Goal: Transaction & Acquisition: Purchase product/service

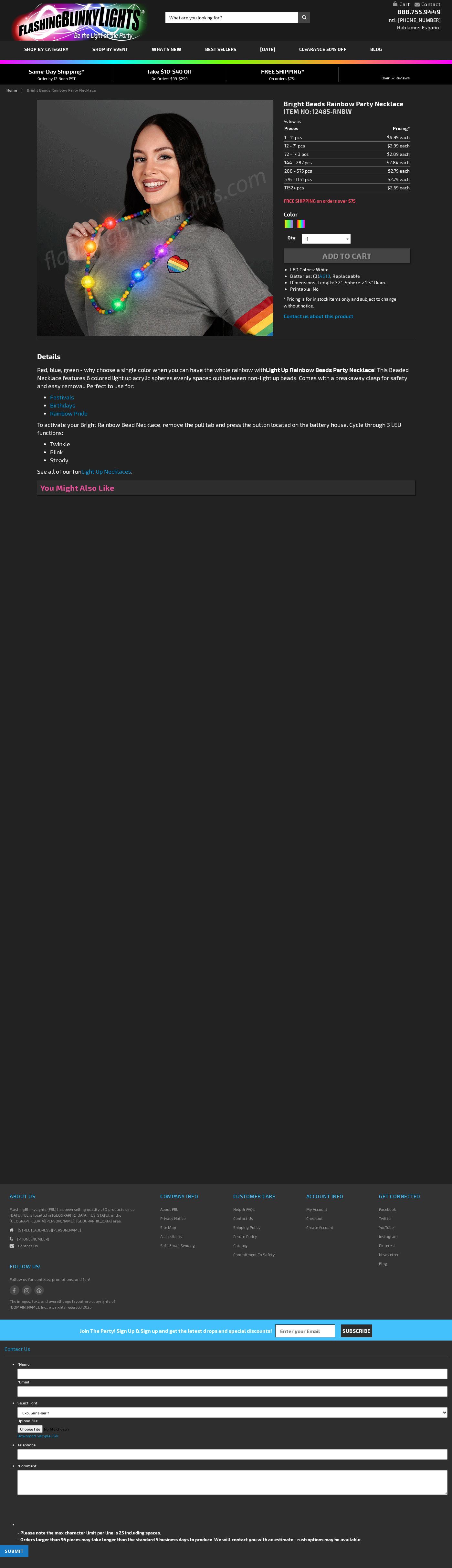
type input "5659"
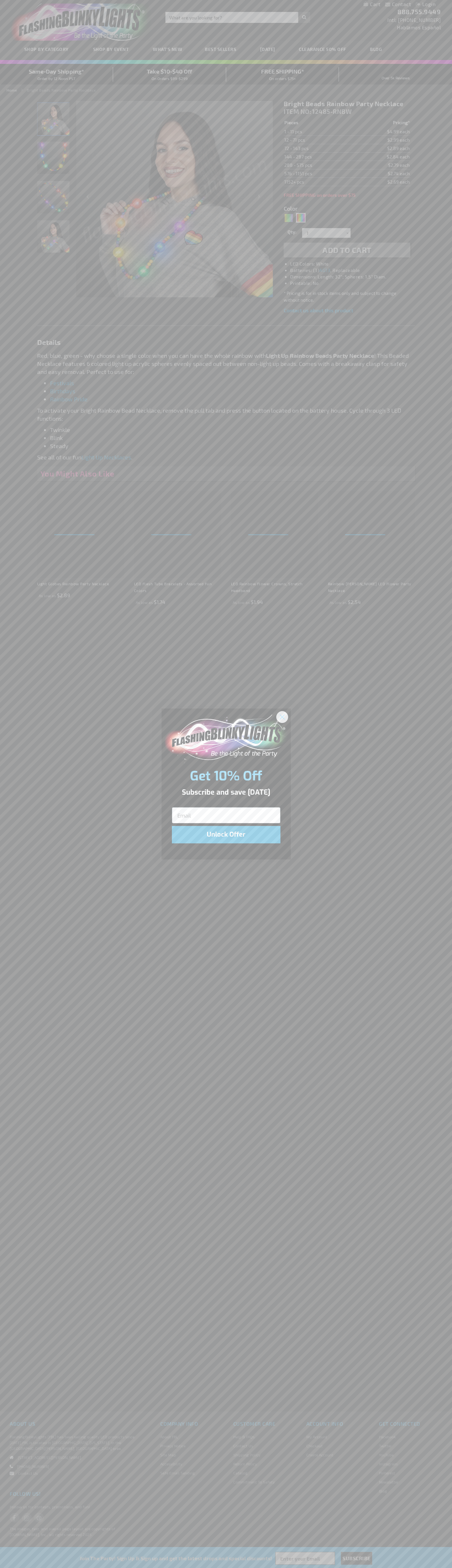
click at [282, 716] on icon "Close dialog" at bounding box center [281, 716] width 4 height 4
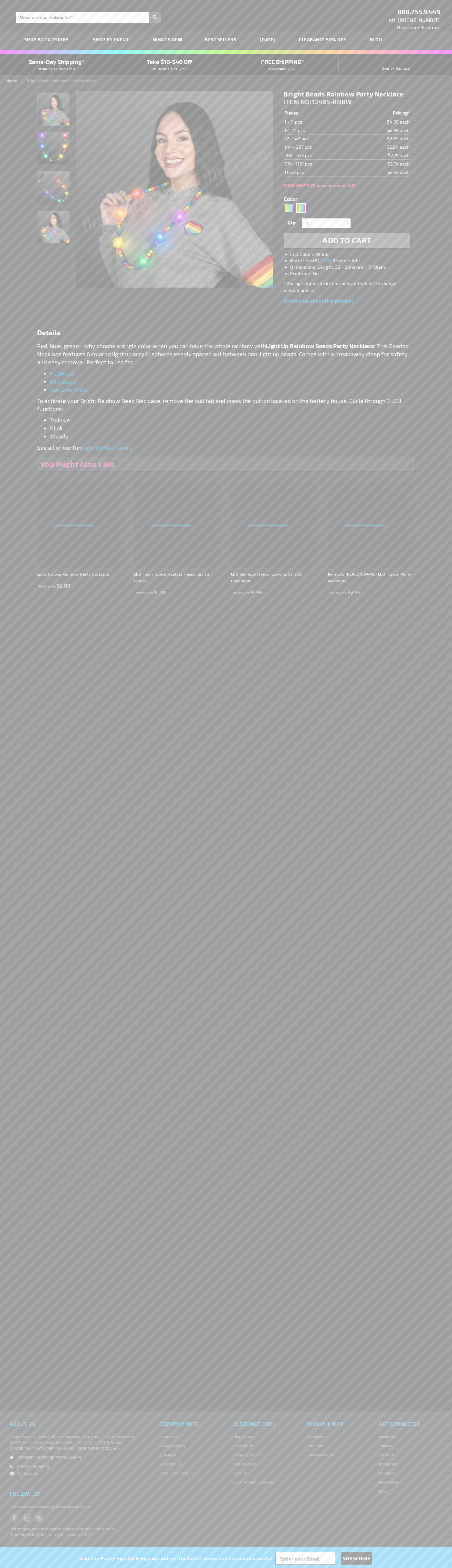
click at [347, 240] on span "Add to Cart" at bounding box center [347, 240] width 49 height 9
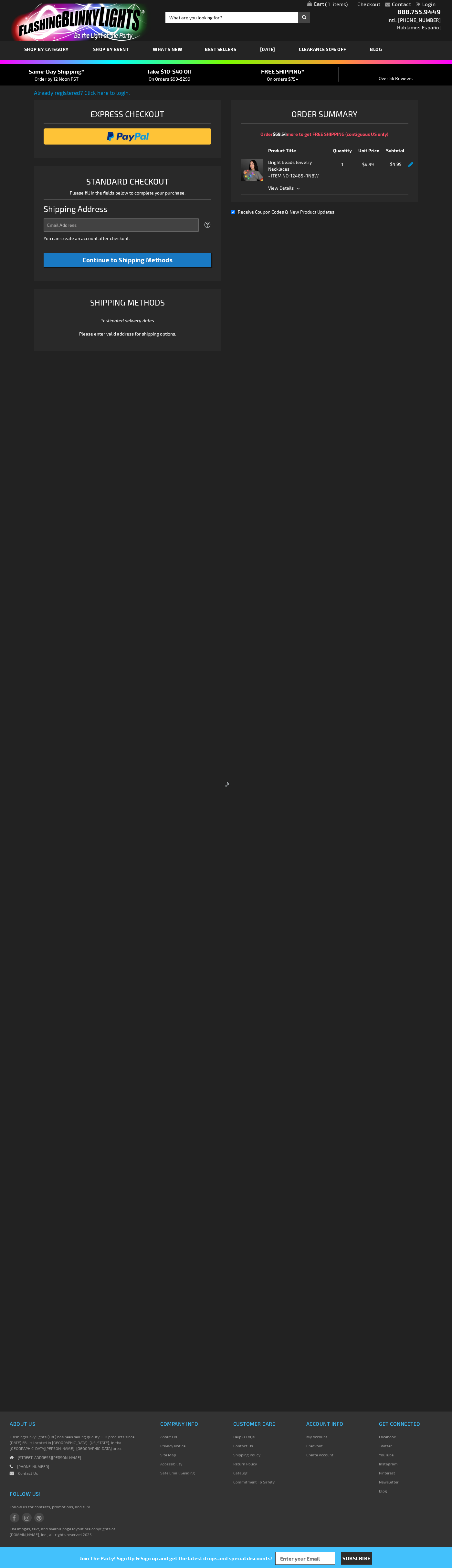
select select "US"
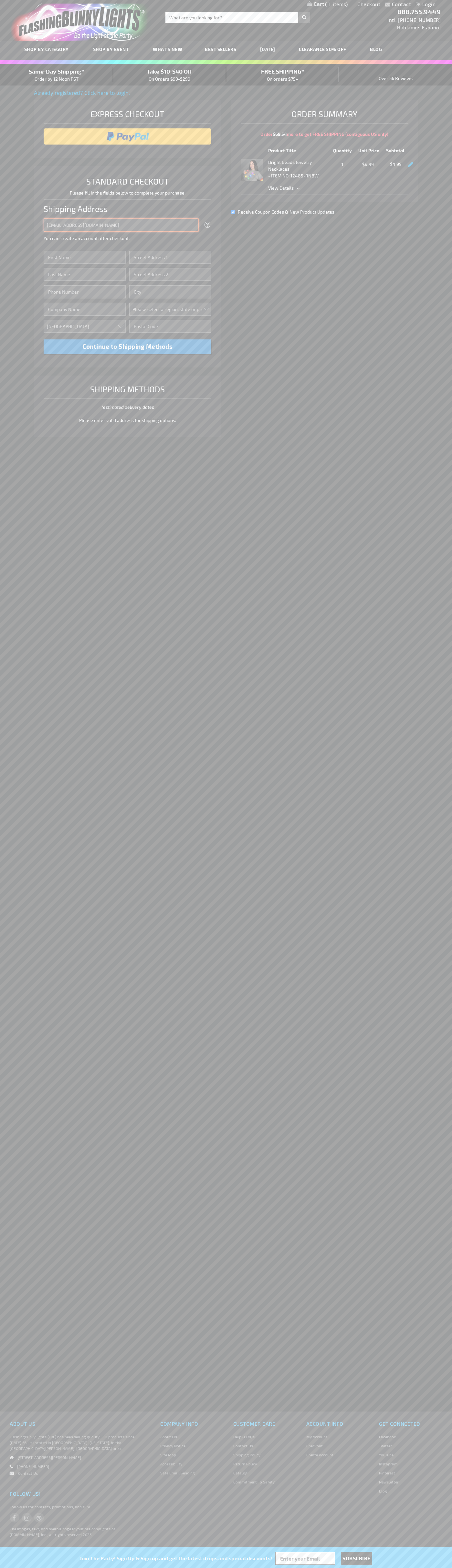
type input "[EMAIL_ADDRESS][DOMAIN_NAME]"
type input "[PERSON_NAME]"
type input "[STREET_ADDRESS]"
type input "First floor"
type input "[GEOGRAPHIC_DATA]"
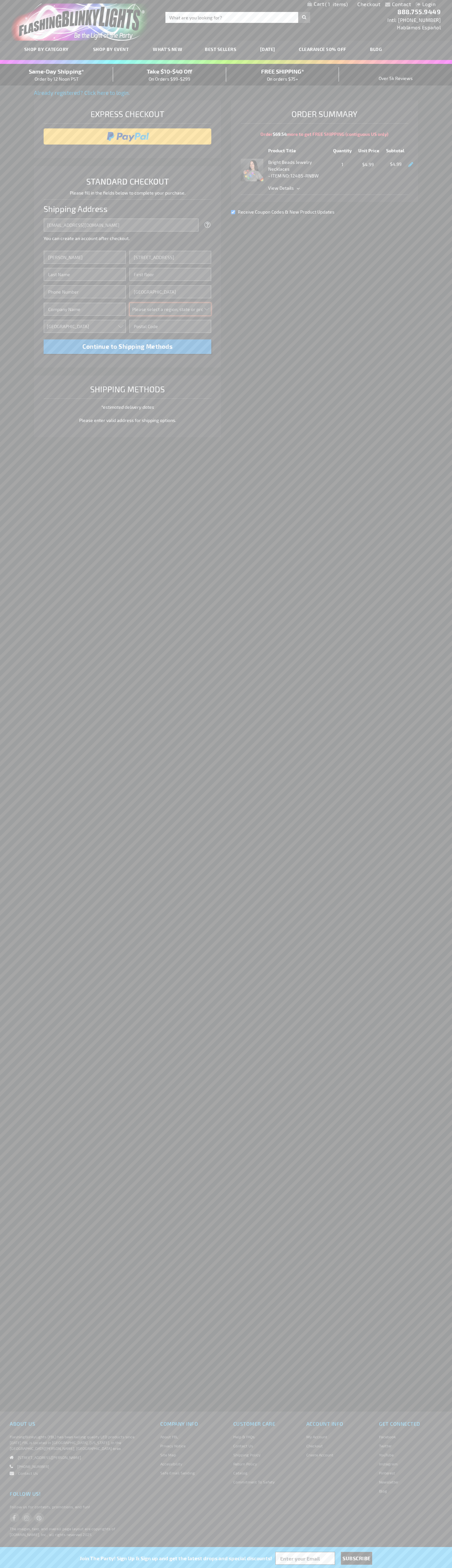
select select "62"
type input "98103"
type input "[PERSON_NAME]"
type input "6502530000"
type input "[PERSON_NAME]"
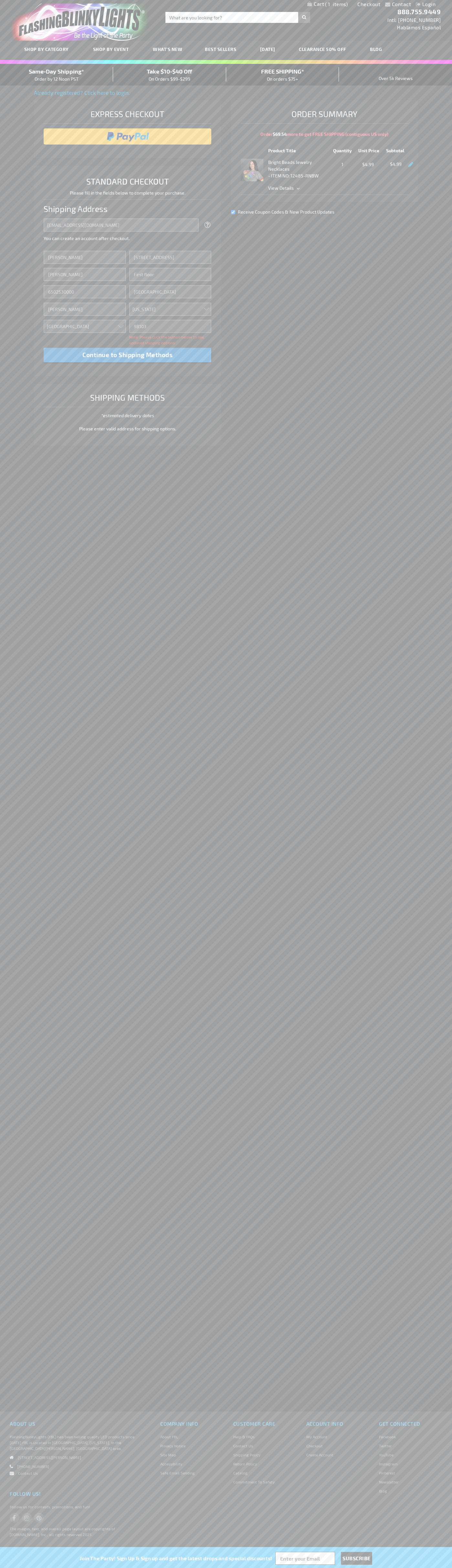
click at [57, 75] on div "Same-Day Shipping* Order by 12 Noon PST" at bounding box center [57, 74] width 113 height 15
click at [127, 136] on input "image" at bounding box center [127, 136] width 161 height 13
